Goal: Check status: Check status

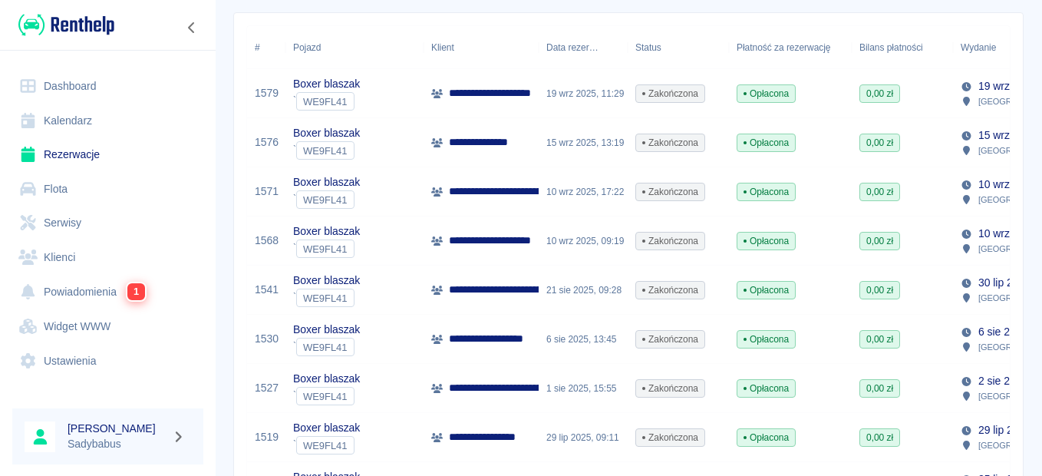
scroll to position [77, 0]
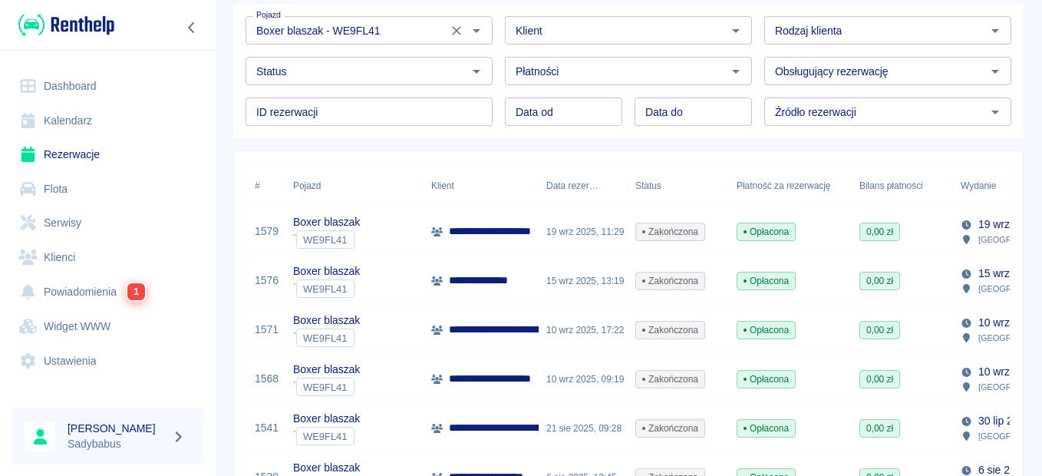
click at [473, 31] on icon "Otwórz" at bounding box center [477, 31] width 8 height 4
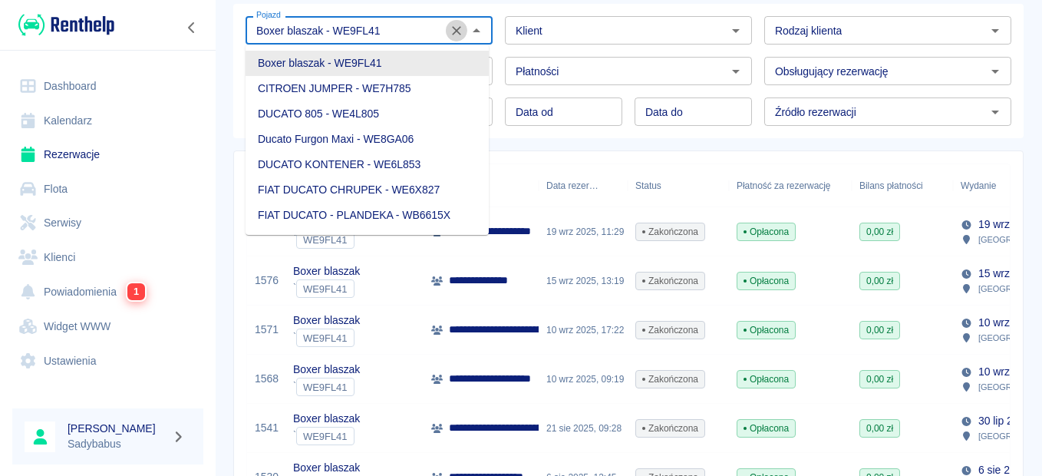
click at [452, 32] on icon "Wyczyść" at bounding box center [456, 30] width 15 height 15
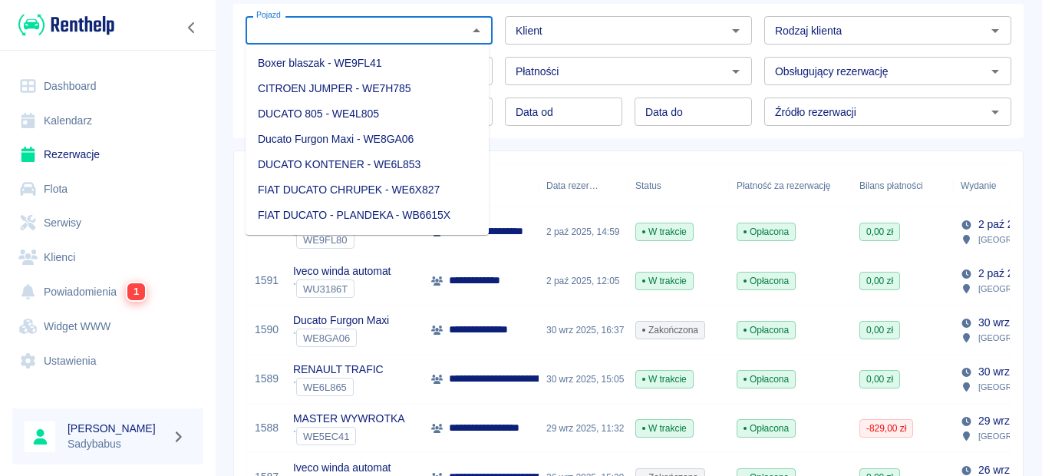
click at [359, 29] on input "Pojazd" at bounding box center [356, 30] width 212 height 19
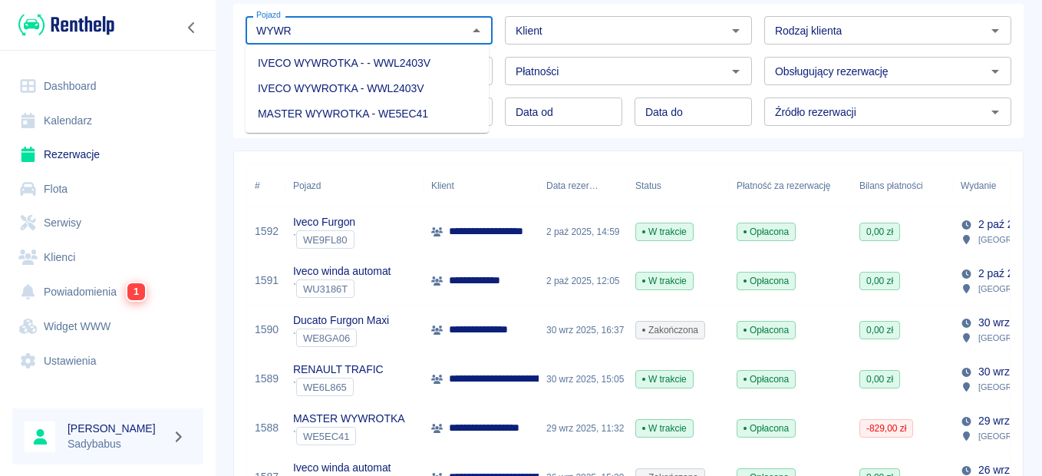
click at [375, 109] on li "MASTER WYWROTKA - WE5EC41" at bounding box center [366, 113] width 243 height 25
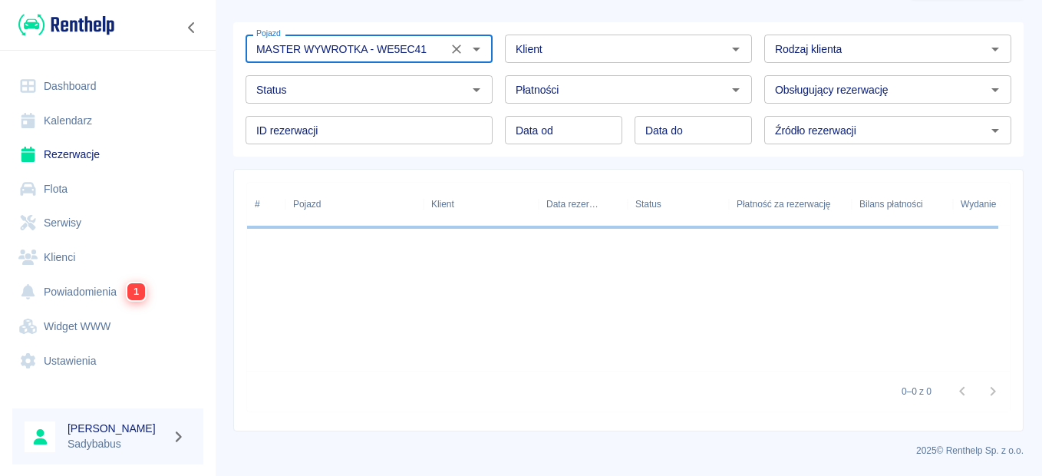
scroll to position [77, 0]
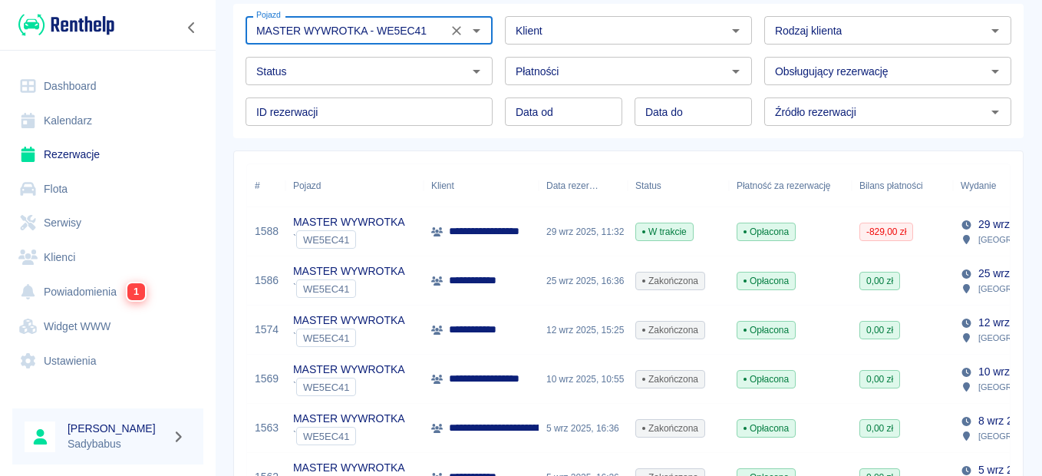
type input "MASTER WYWROTKA - WE5EC41"
click at [314, 219] on p "MASTER WYWROTKA" at bounding box center [348, 222] width 111 height 16
